Goal: Task Accomplishment & Management: Complete application form

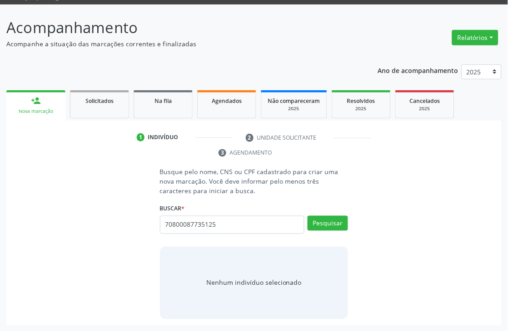
scroll to position [65, 0]
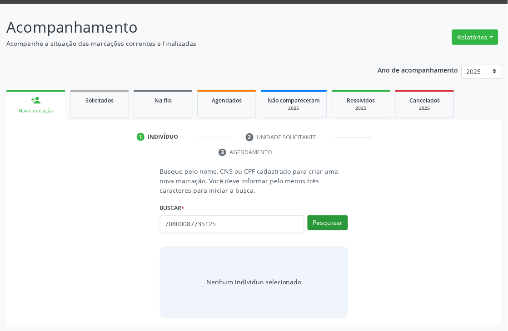
type input "70800087735125"
click at [333, 220] on button "Pesquisar" at bounding box center [327, 223] width 40 height 15
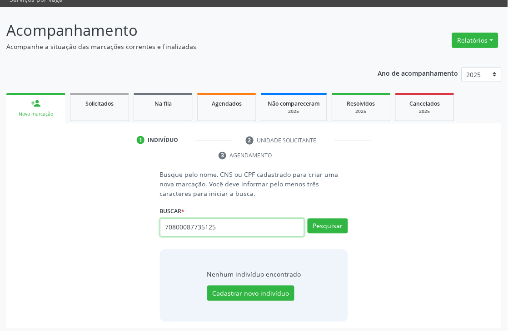
click at [191, 227] on input "70800087735125" at bounding box center [232, 228] width 145 height 18
type input "[PERSON_NAME]"
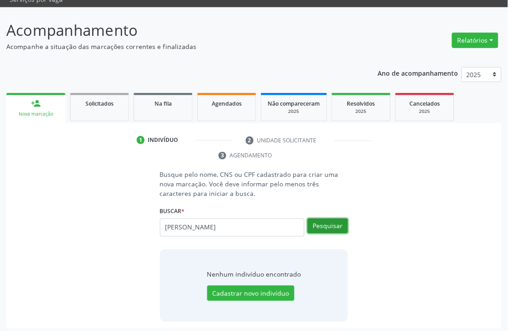
click at [336, 232] on button "Pesquisar" at bounding box center [327, 226] width 40 height 15
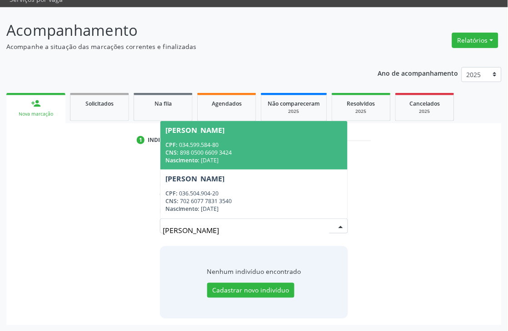
click at [263, 153] on div "CNS: 898 0500 6609 3424" at bounding box center [254, 153] width 177 height 8
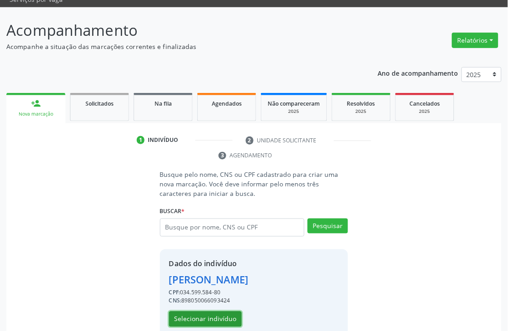
click at [229, 316] on button "Selecionar indivíduo" at bounding box center [205, 319] width 73 height 15
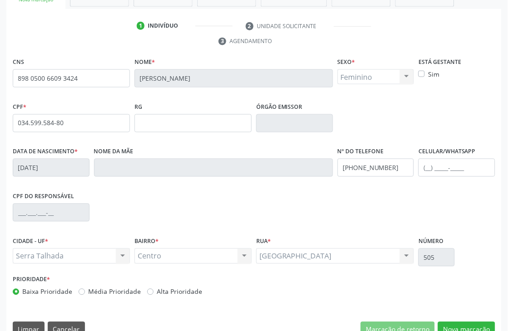
scroll to position [194, 0]
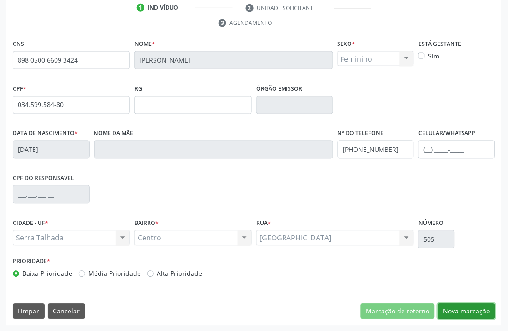
click at [448, 308] on button "Nova marcação" at bounding box center [466, 311] width 57 height 15
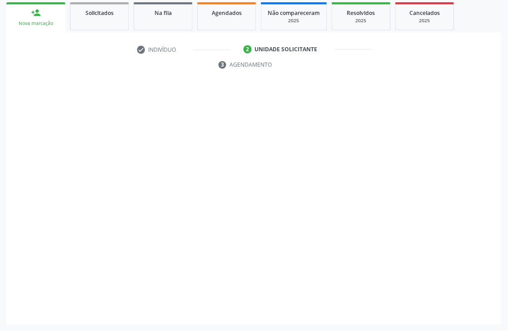
scroll to position [153, 0]
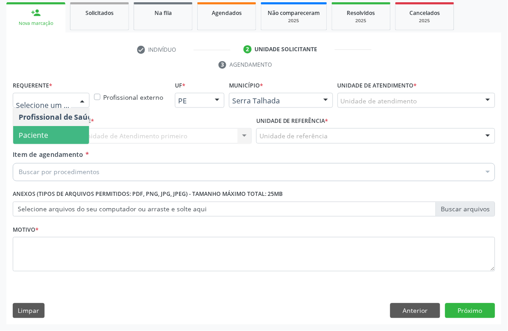
click at [42, 133] on span "Paciente" at bounding box center [34, 135] width 30 height 10
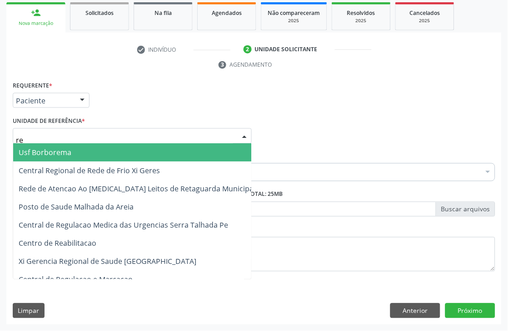
type input "rea"
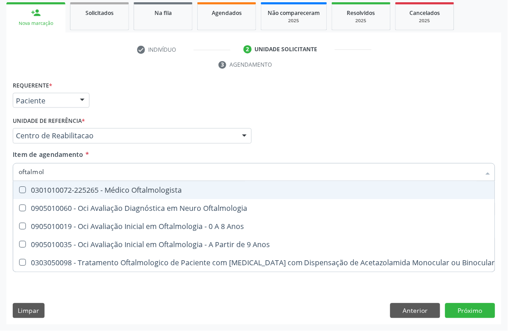
type input "oftalmolo"
click at [60, 187] on div "0301010072-225265 - Médico Oftalmologista" at bounding box center [257, 190] width 476 height 7
checkbox Oftalmologista "true"
drag, startPoint x: 147, startPoint y: 123, endPoint x: 116, endPoint y: 199, distance: 82.1
click at [147, 123] on div "Unidade de referência * Centro de Reabilitacao Usf do Mutirao Usf Cohab Usf Cai…" at bounding box center [132, 128] width 239 height 29
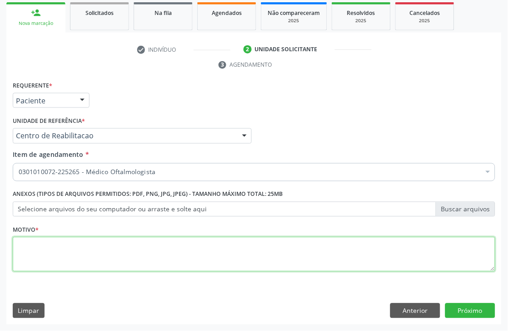
click at [42, 255] on textarea at bounding box center [254, 254] width 482 height 35
type textarea "a"
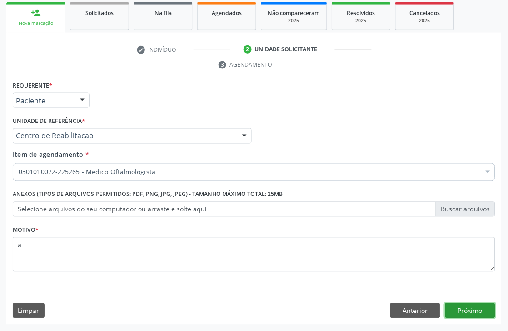
click at [481, 310] on button "Próximo" at bounding box center [470, 311] width 50 height 15
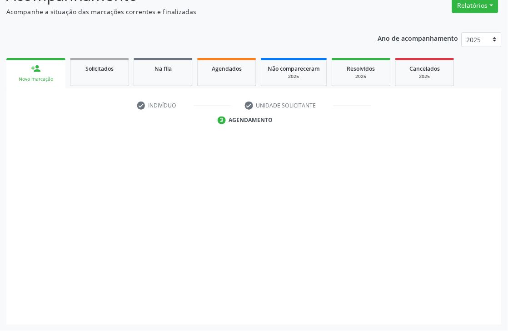
scroll to position [97, 0]
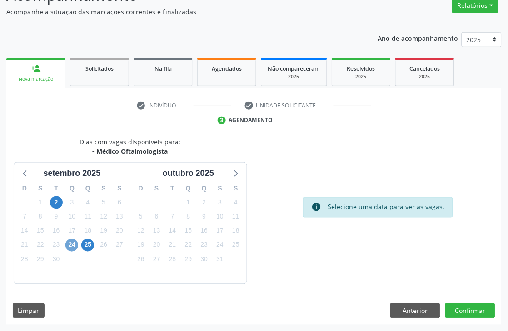
click at [71, 246] on span "24" at bounding box center [71, 245] width 13 height 13
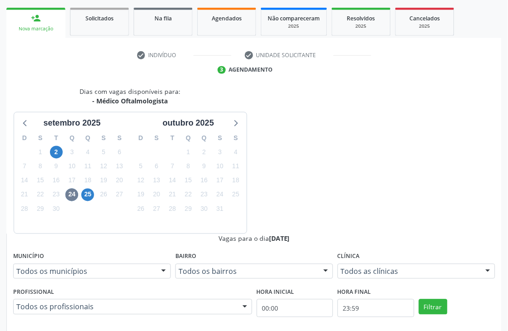
radio input "true"
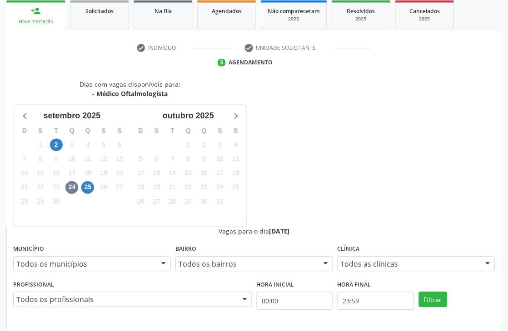
scroll to position [249, 0]
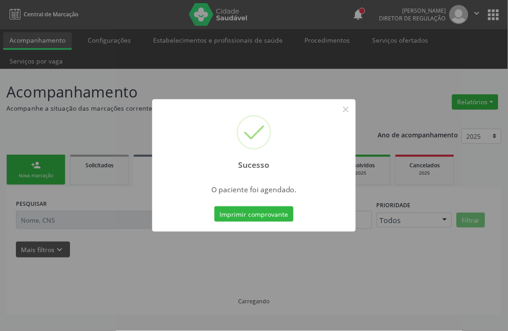
scroll to position [0, 0]
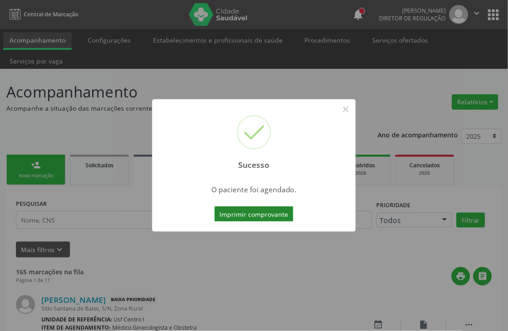
click at [248, 214] on button "Imprimir comprovante" at bounding box center [253, 214] width 79 height 15
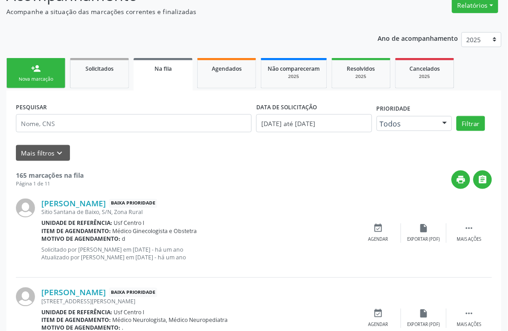
scroll to position [101, 0]
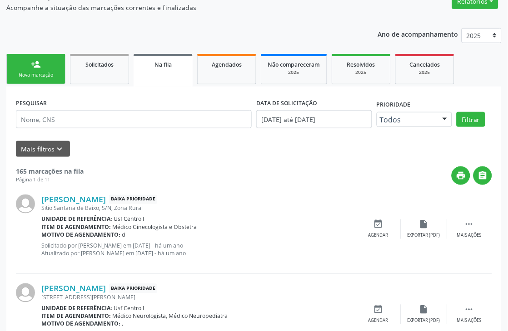
click at [41, 59] on link "person_add Nova marcação" at bounding box center [35, 69] width 59 height 30
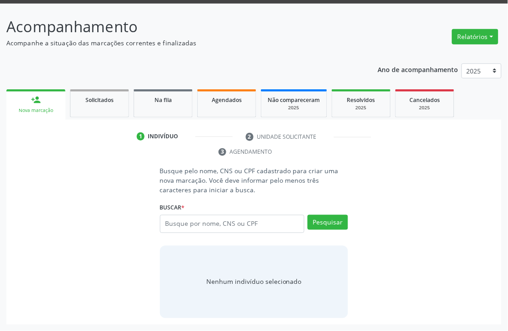
scroll to position [65, 0]
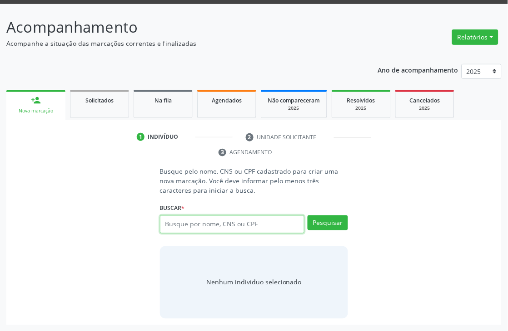
click at [180, 226] on input "text" at bounding box center [232, 225] width 145 height 18
type input "702608760353045"
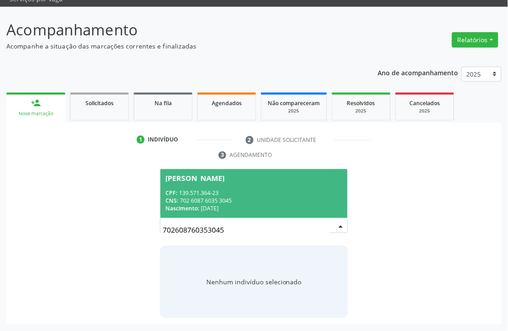
scroll to position [62, 0]
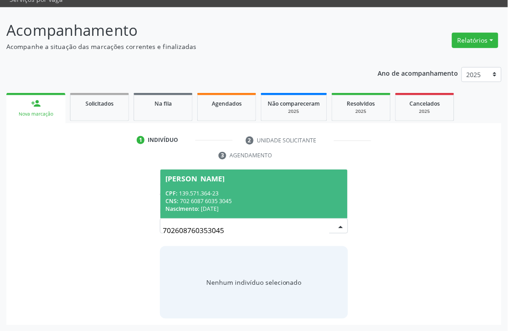
click at [194, 206] on span "Nascimento:" at bounding box center [183, 209] width 34 height 8
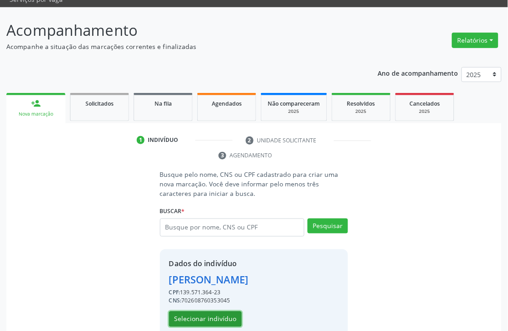
click at [191, 315] on button "Selecionar indivíduo" at bounding box center [205, 319] width 73 height 15
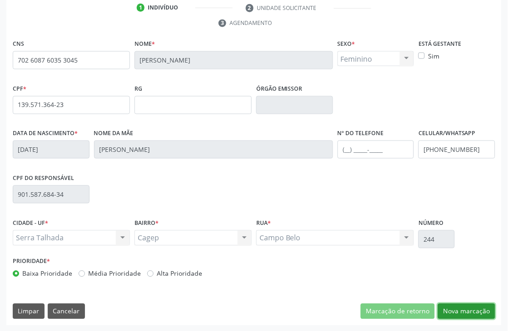
click at [471, 307] on button "Nova marcação" at bounding box center [466, 311] width 57 height 15
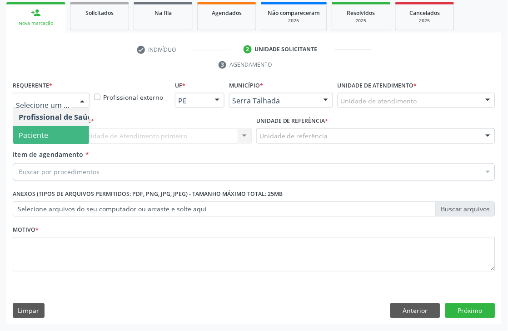
click at [44, 134] on span "Paciente" at bounding box center [34, 135] width 30 height 10
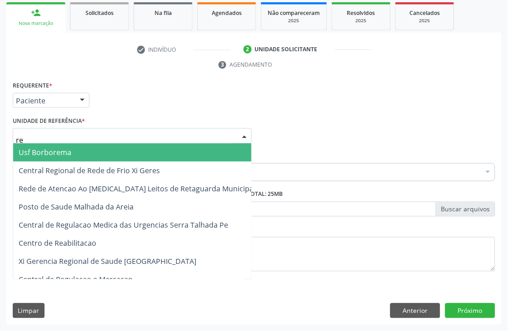
type input "rea"
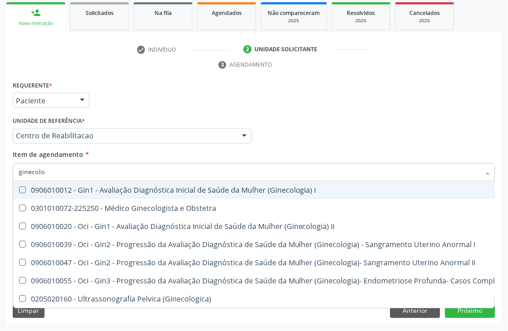
type input "ginecolog"
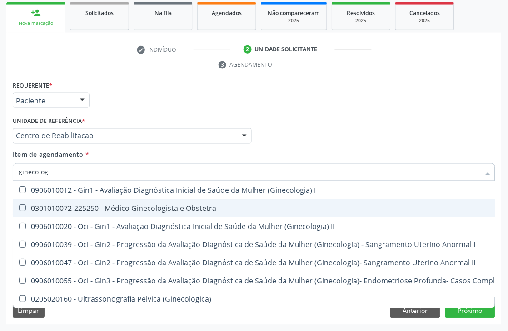
click at [119, 214] on span "0301010072-225250 - Médico Ginecologista e Obstetra" at bounding box center [308, 209] width 590 height 18
checkbox Obstetra "true"
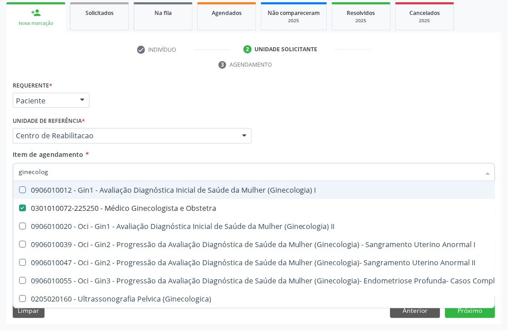
click at [139, 79] on div "Requerente * Paciente Profissional de Saúde Paciente Nenhum resultado encontrad…" at bounding box center [253, 96] width 487 height 35
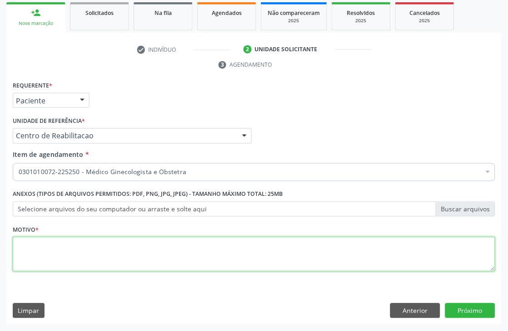
click at [34, 255] on textarea at bounding box center [254, 254] width 482 height 35
type textarea "a"
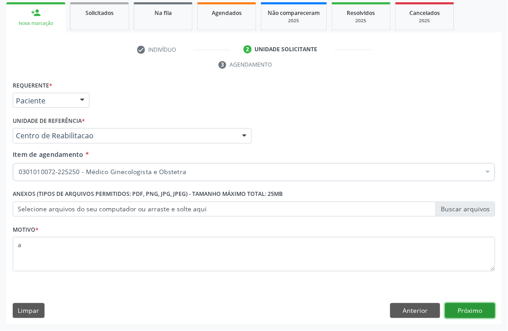
click at [460, 318] on button "Próximo" at bounding box center [470, 311] width 50 height 15
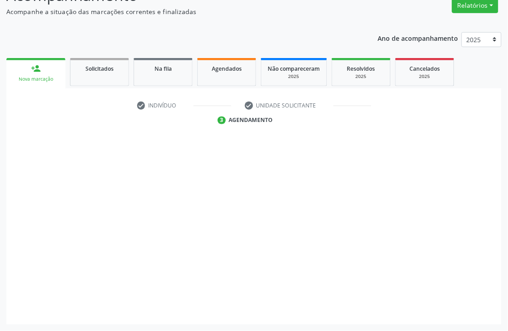
scroll to position [97, 0]
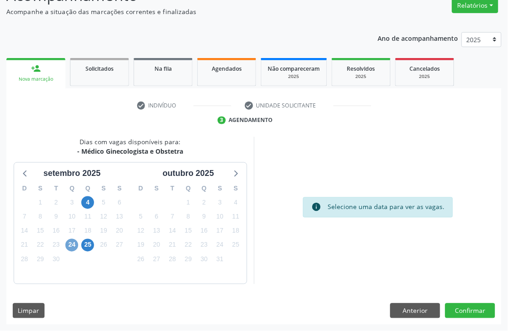
click at [72, 250] on span "24" at bounding box center [71, 245] width 13 height 13
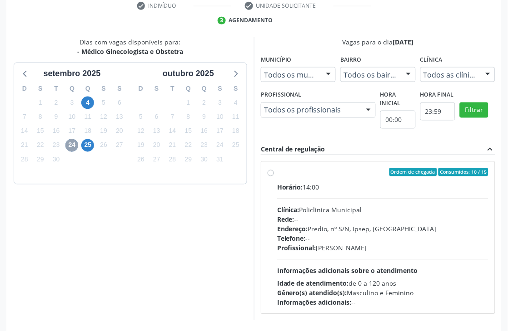
scroll to position [198, 0]
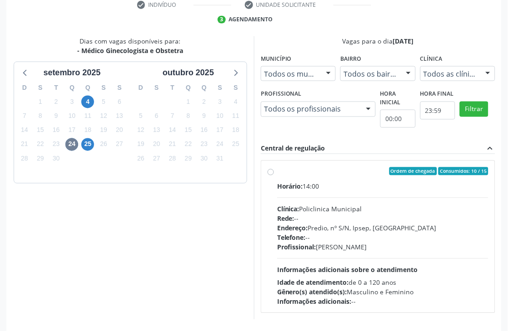
click at [353, 243] on div "Profissional: [PERSON_NAME]" at bounding box center [382, 248] width 211 height 10
click at [274, 176] on input "Ordem de chegada Consumidos: 10 / 15 Horário: 14:00 Clínica: Policlinica Munici…" at bounding box center [270, 172] width 6 height 8
radio input "true"
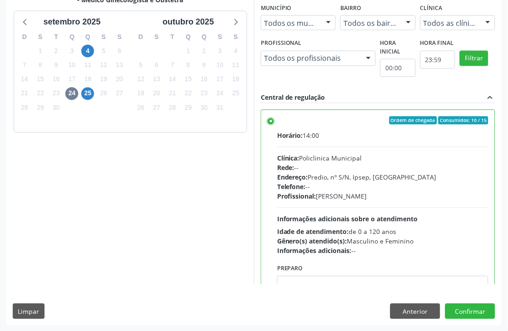
scroll to position [249, 0]
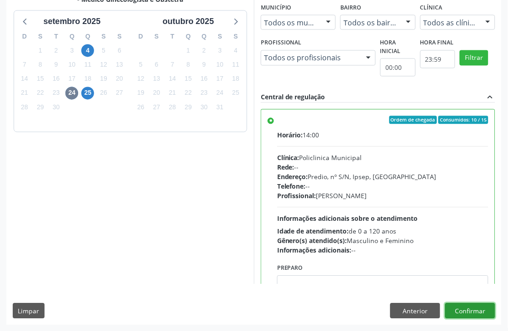
click at [468, 314] on button "Confirmar" at bounding box center [470, 311] width 50 height 15
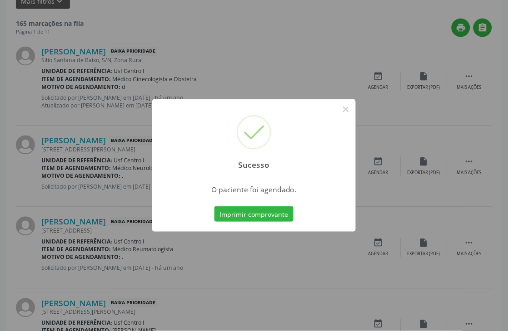
scroll to position [0, 0]
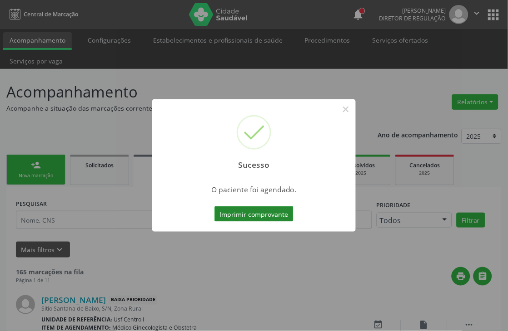
click at [253, 216] on button "Imprimir comprovante" at bounding box center [253, 214] width 79 height 15
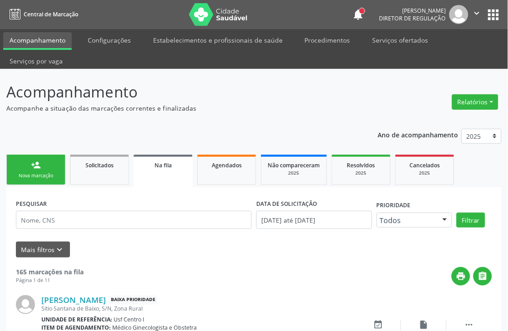
click at [43, 183] on div "Sucesso × O paciente foi agendado. Imprimir comprovante Cancel" at bounding box center [254, 165] width 508 height 331
click at [38, 163] on div "Sucesso × O paciente foi agendado. Imprimir comprovante Cancel" at bounding box center [254, 165] width 508 height 331
click at [60, 182] on div "Sucesso × O paciente foi agendado. Imprimir comprovante Cancel" at bounding box center [254, 165] width 508 height 331
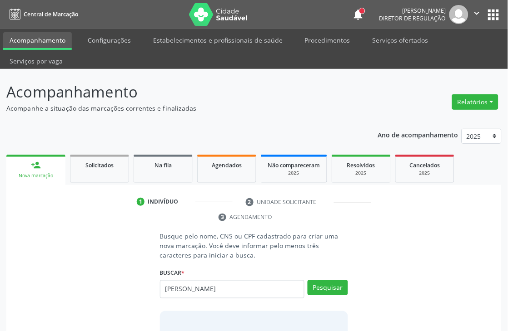
type input "maria jose ferreira da sil"
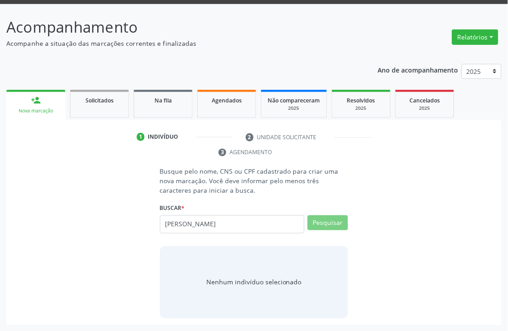
scroll to position [62, 0]
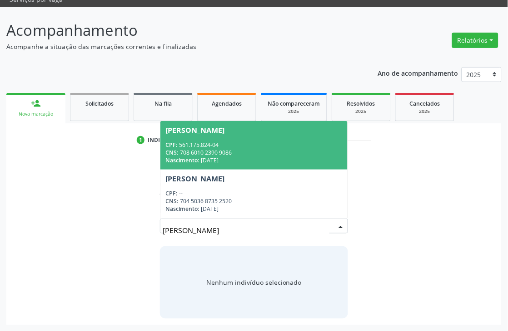
click at [208, 133] on span "Maria Jose Ferreira da Silva CPF: 561.175.824-04 CNS: 708 6010 2390 9086 Nascim…" at bounding box center [254, 145] width 188 height 49
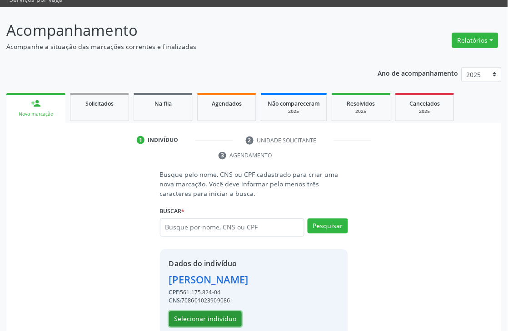
click at [207, 313] on button "Selecionar indivíduo" at bounding box center [205, 319] width 73 height 15
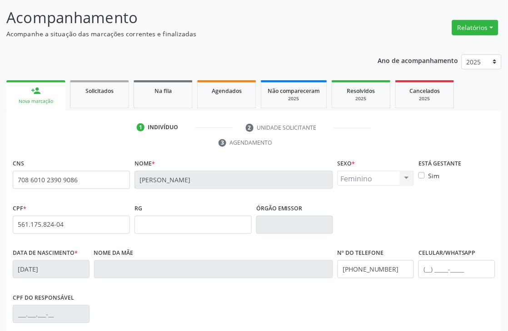
scroll to position [194, 0]
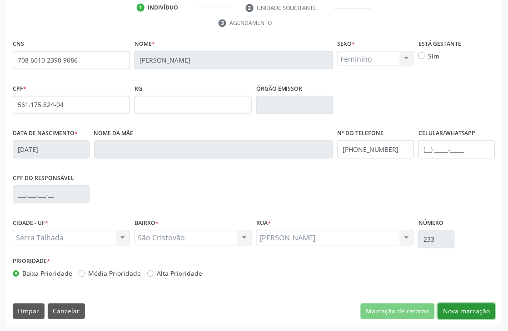
click at [460, 314] on button "Nova marcação" at bounding box center [466, 311] width 57 height 15
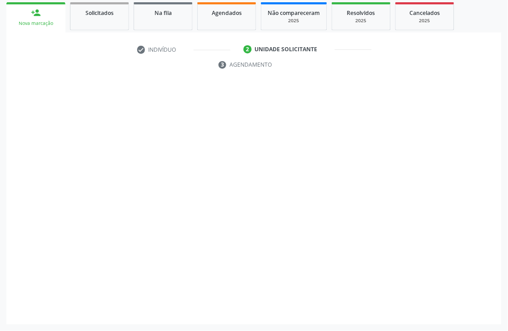
scroll to position [153, 0]
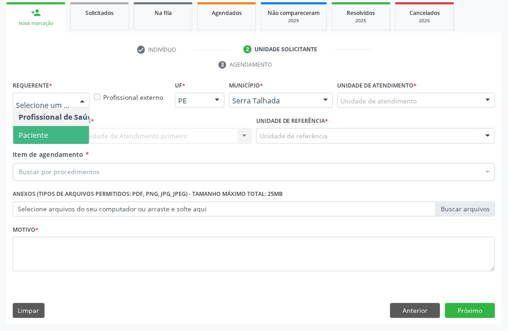
click at [34, 129] on span "Paciente" at bounding box center [57, 135] width 89 height 18
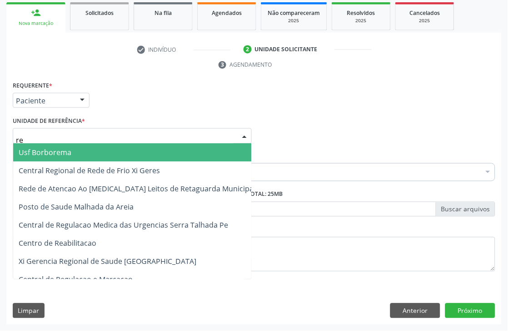
type input "rea"
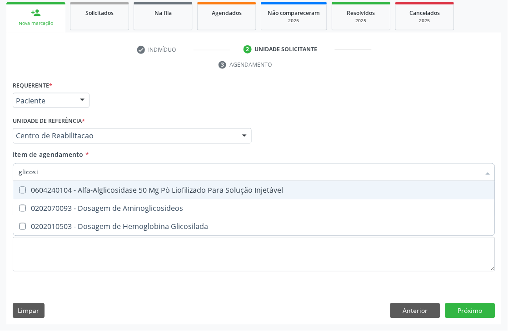
type input "glicosil"
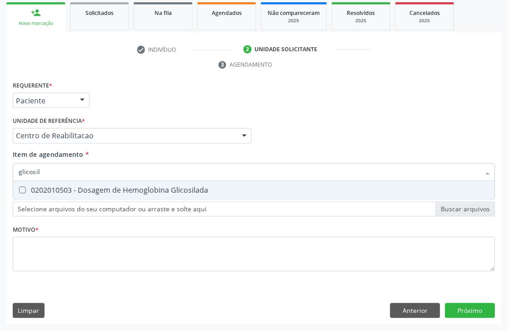
click at [91, 187] on div "0202010503 - Dosagem de Hemoglobina Glicosilada" at bounding box center [254, 190] width 470 height 7
checkbox Glicosilada "true"
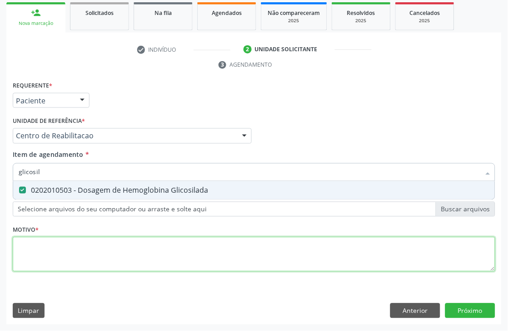
click at [49, 241] on div "Requerente * Paciente Profissional de Saúde Paciente Nenhum resultado encontrad…" at bounding box center [254, 182] width 482 height 206
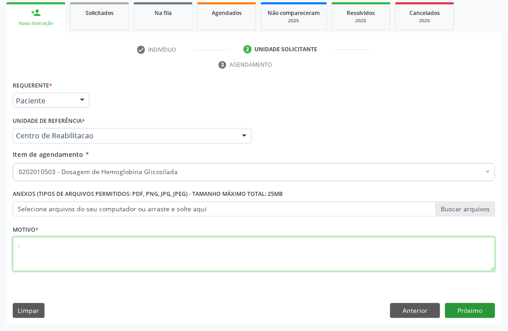
type textarea "."
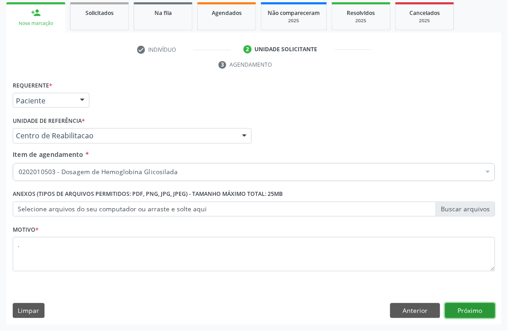
click at [482, 306] on button "Próximo" at bounding box center [470, 311] width 50 height 15
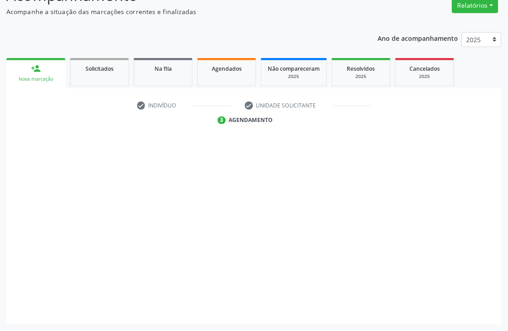
scroll to position [97, 0]
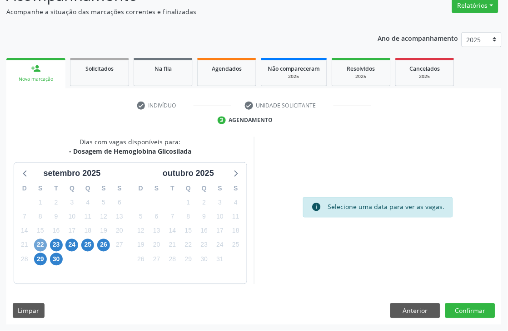
click at [37, 246] on span "22" at bounding box center [40, 245] width 13 height 13
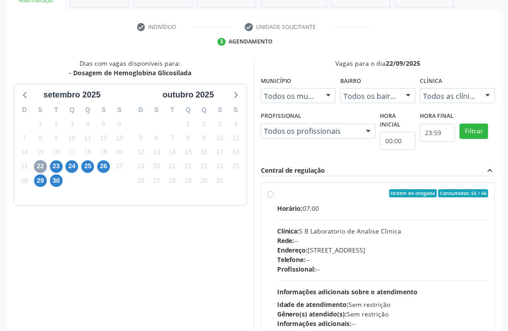
scroll to position [198, 0]
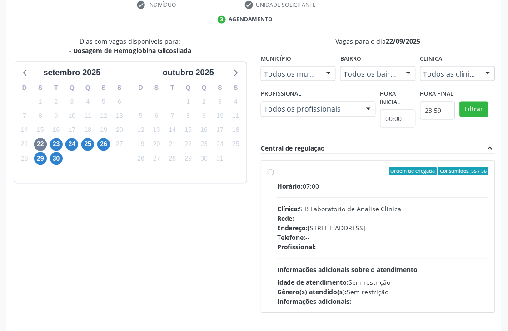
click at [327, 158] on div "Ordem de chegada Consumidos: 55 / 56 Horário: 07:00 Clínica: S B Laboratorio de…" at bounding box center [378, 237] width 234 height 166
click at [305, 201] on div "Horário: 07:00 Clínica: S B Laboratorio de Analise Clinica Rede: -- Endereço: C…" at bounding box center [382, 244] width 211 height 125
click at [274, 176] on input "Ordem de chegada Consumidos: 55 / 56 Horário: 07:00 Clínica: S B Laboratorio de…" at bounding box center [270, 172] width 6 height 8
radio input "true"
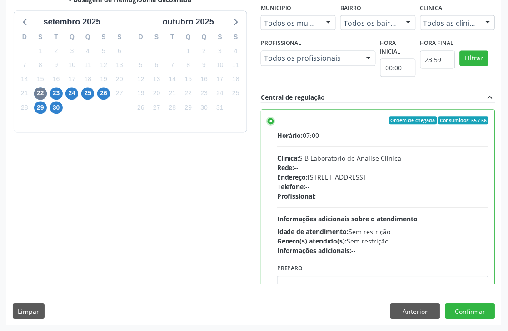
scroll to position [249, 0]
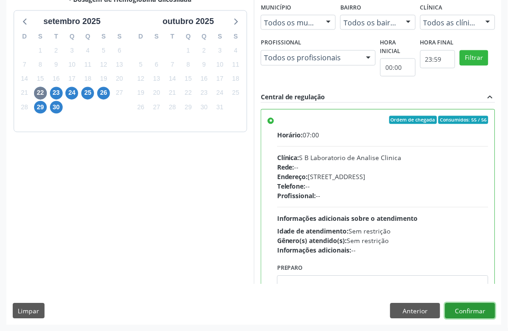
click at [476, 311] on button "Confirmar" at bounding box center [470, 311] width 50 height 15
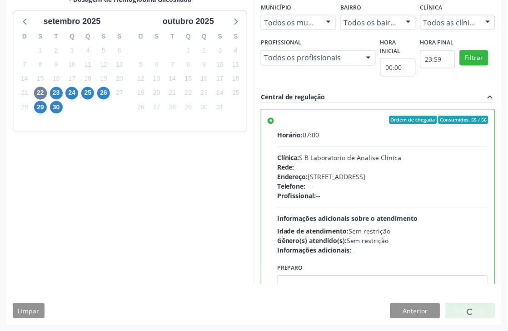
scroll to position [0, 0]
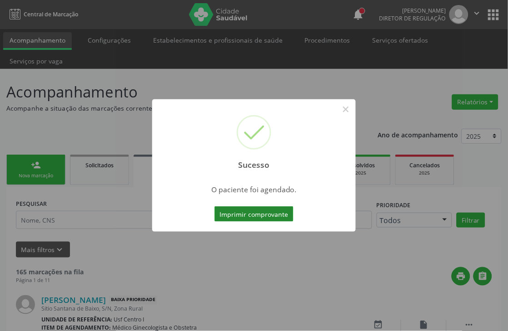
click at [255, 217] on button "Imprimir comprovante" at bounding box center [253, 214] width 79 height 15
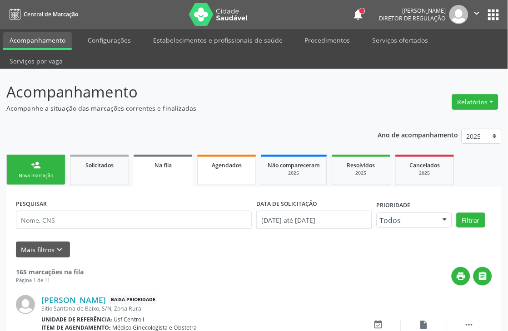
click at [222, 168] on div "Agendados" at bounding box center [226, 165] width 45 height 10
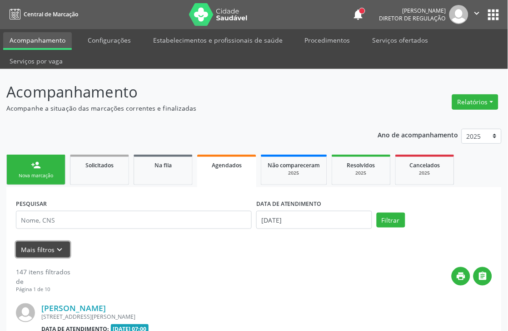
click at [56, 252] on icon "keyboard_arrow_down" at bounding box center [60, 250] width 10 height 10
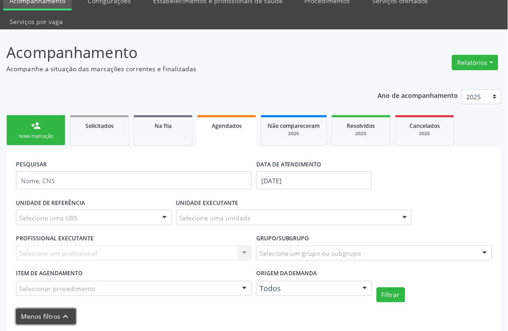
scroll to position [151, 0]
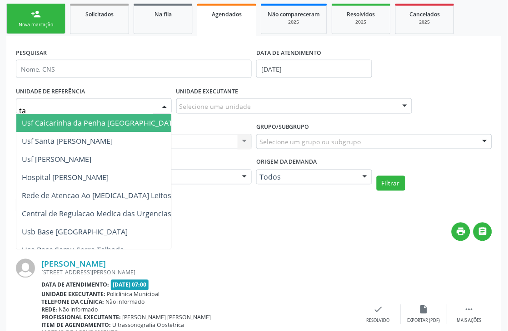
type input "tau"
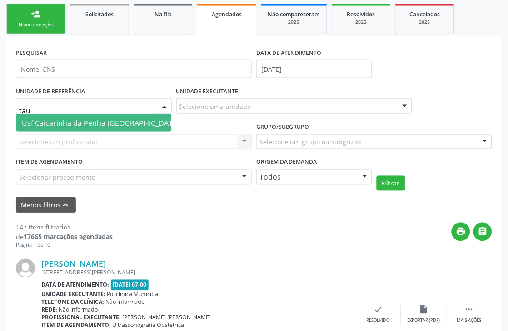
click at [87, 124] on span "Usf Caicarinha da Penha [GEOGRAPHIC_DATA]" at bounding box center [101, 123] width 158 height 10
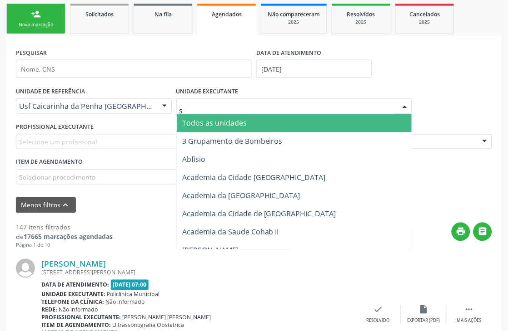
type input "s b"
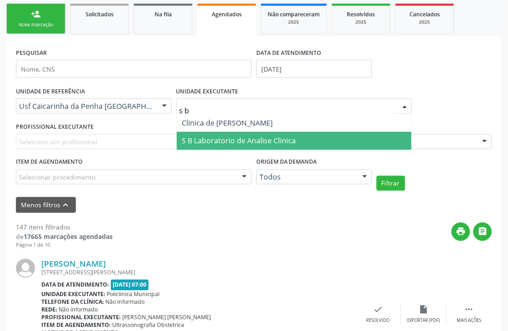
click at [253, 143] on span "S B Laboratorio de Analise Clinica" at bounding box center [239, 141] width 114 height 10
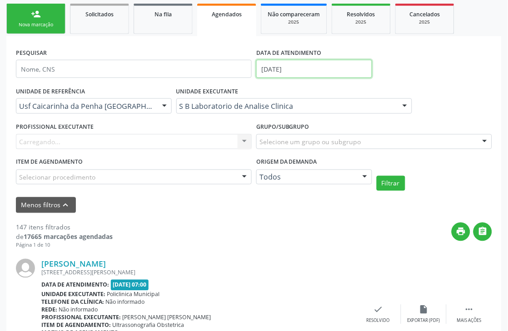
click at [280, 67] on input "19/09/2025" at bounding box center [314, 69] width 116 height 18
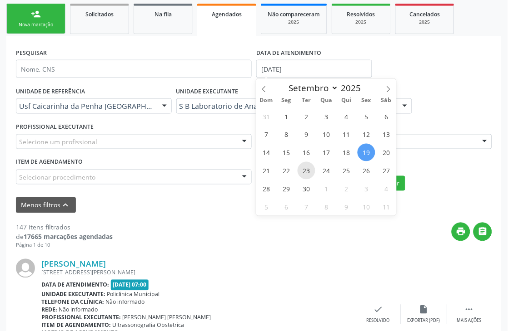
click at [300, 168] on span "23" at bounding box center [306, 171] width 18 height 18
type input "23/09/2025"
click at [300, 168] on span "23" at bounding box center [306, 171] width 18 height 18
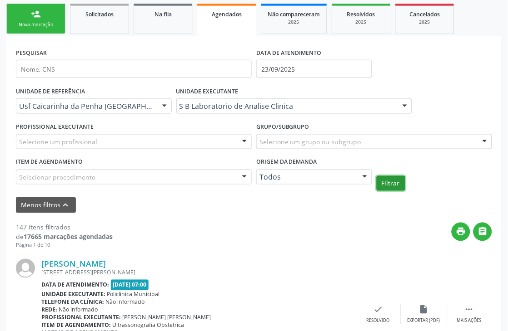
click at [388, 188] on button "Filtrar" at bounding box center [390, 183] width 29 height 15
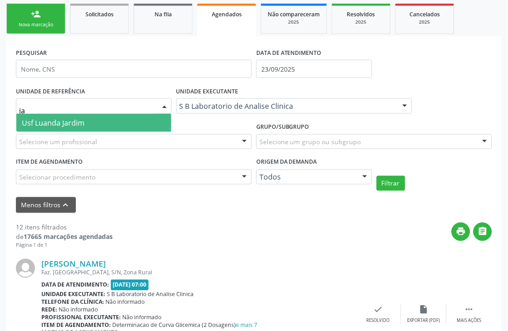
type input "jar"
click at [137, 124] on span "Usf Luanda Jardim" at bounding box center [93, 123] width 155 height 18
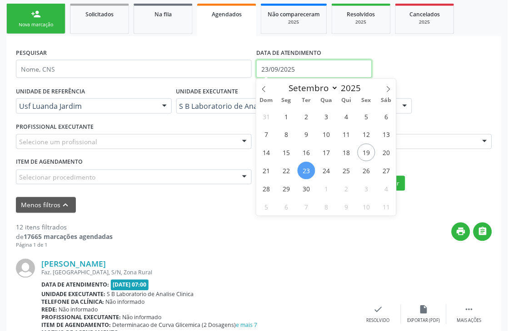
click at [272, 69] on input "23/09/2025" at bounding box center [314, 69] width 116 height 18
click at [331, 173] on span "24" at bounding box center [326, 171] width 18 height 18
type input "[DATE]"
click at [326, 170] on span "24" at bounding box center [326, 171] width 18 height 18
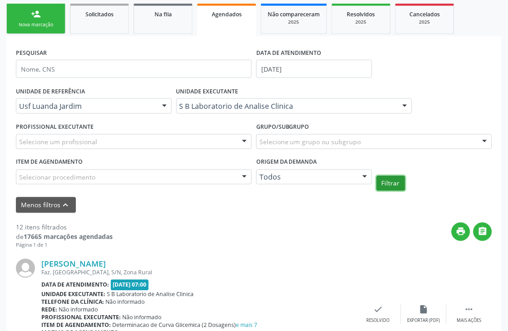
click at [396, 184] on button "Filtrar" at bounding box center [390, 183] width 29 height 15
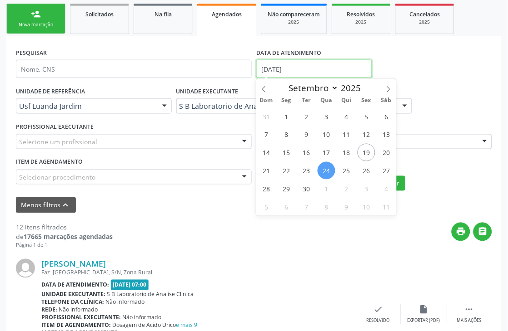
click at [290, 70] on input "[DATE]" at bounding box center [314, 69] width 116 height 18
click at [343, 169] on span "25" at bounding box center [346, 171] width 18 height 18
type input "25/09/2025"
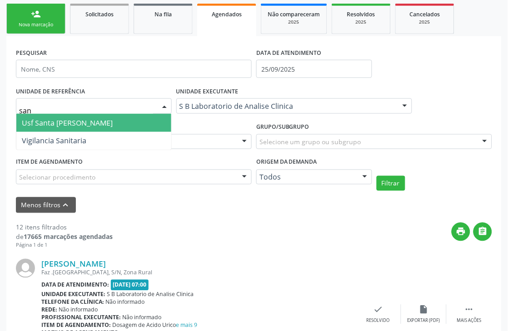
click at [81, 122] on span "Usf Santa [PERSON_NAME]" at bounding box center [67, 123] width 91 height 10
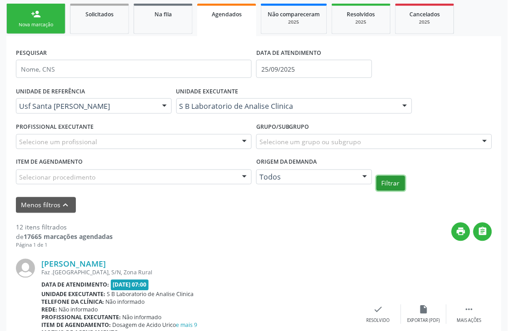
click at [391, 182] on button "Filtrar" at bounding box center [390, 183] width 29 height 15
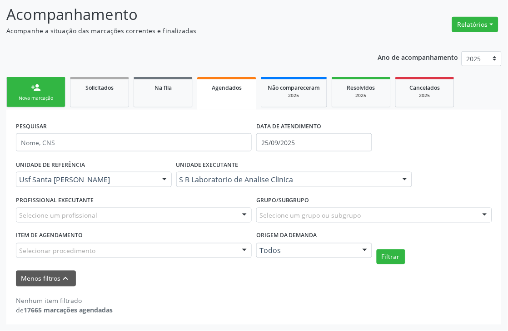
scroll to position [77, 0]
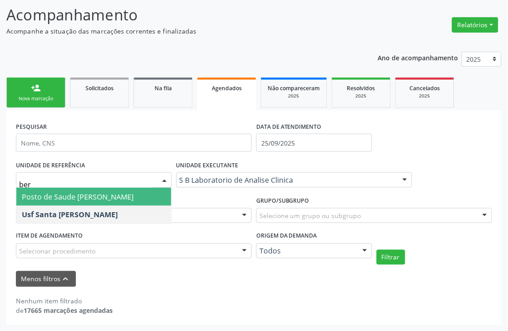
click at [110, 196] on span "Posto de Saude [PERSON_NAME]" at bounding box center [78, 197] width 112 height 10
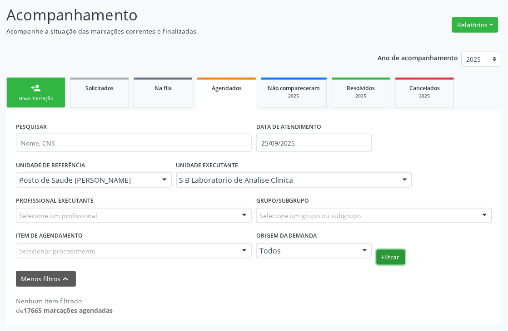
click at [382, 259] on button "Filtrar" at bounding box center [390, 257] width 29 height 15
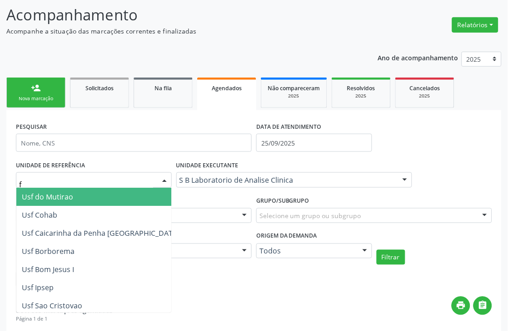
type input "fa"
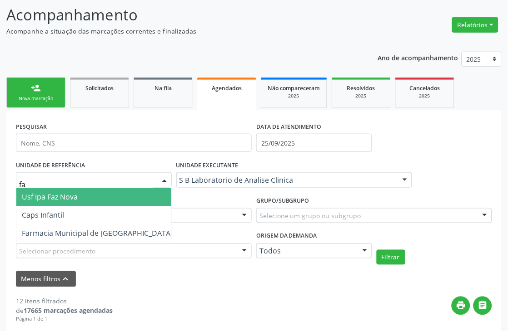
click at [84, 191] on span "Usf Ipa Faz Nova" at bounding box center [97, 197] width 162 height 18
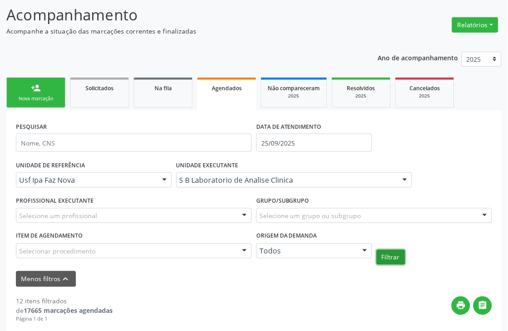
click at [395, 259] on button "Filtrar" at bounding box center [390, 257] width 29 height 15
